Goal: Task Accomplishment & Management: Use online tool/utility

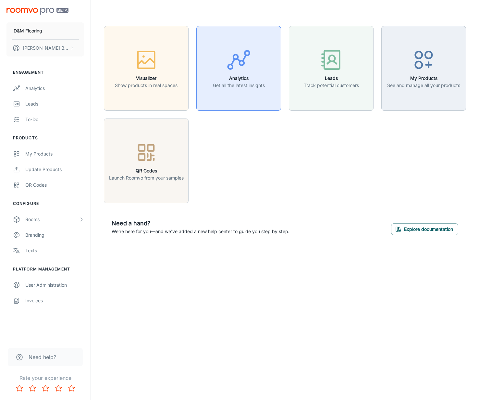
click at [239, 67] on icon "button" at bounding box center [238, 60] width 24 height 24
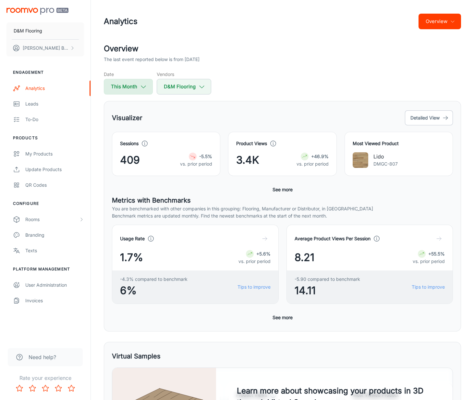
click at [141, 87] on icon "button" at bounding box center [143, 86] width 7 height 7
select select "7"
select select "2025"
select select "7"
select select "2025"
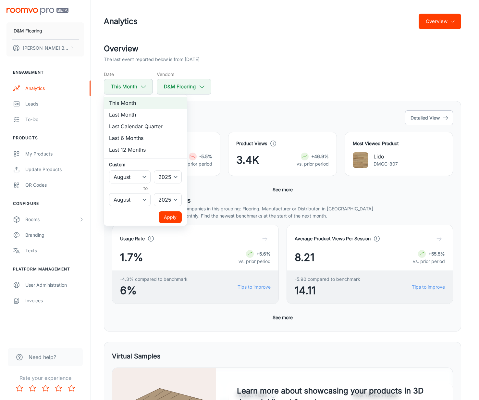
click at [139, 113] on li "Last Month" at bounding box center [145, 115] width 83 height 12
select select "6"
click at [167, 218] on button "Apply" at bounding box center [170, 217] width 23 height 12
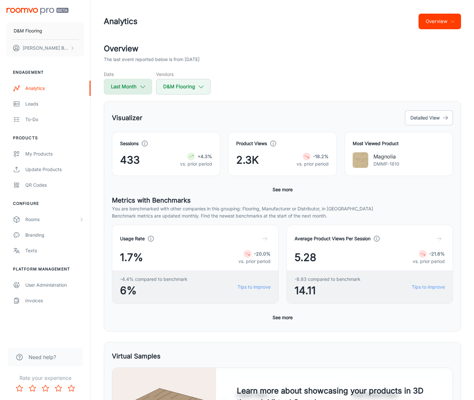
click at [140, 88] on icon "button" at bounding box center [142, 86] width 7 height 7
select select "6"
select select "2025"
select select "6"
select select "2025"
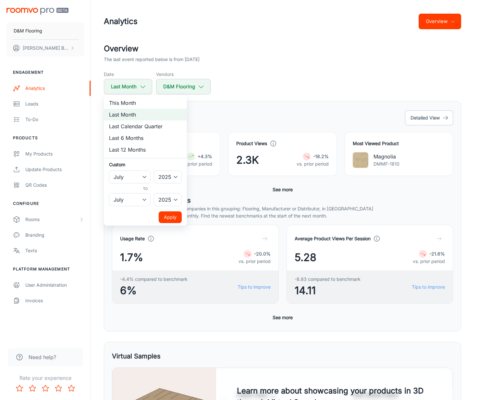
click at [135, 104] on li "This Month" at bounding box center [145, 103] width 83 height 12
select select "7"
click at [172, 216] on button "Apply" at bounding box center [170, 217] width 23 height 12
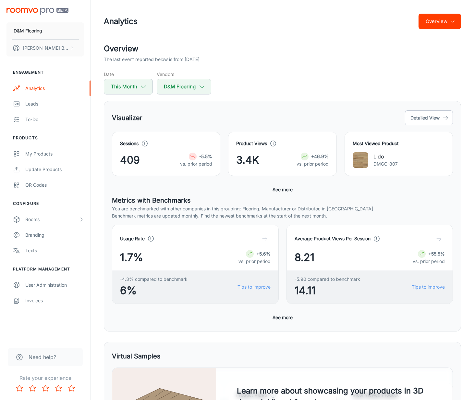
click at [179, 116] on div "Visualizer Detailed View" at bounding box center [282, 118] width 341 height 18
